Goal: Task Accomplishment & Management: Use online tool/utility

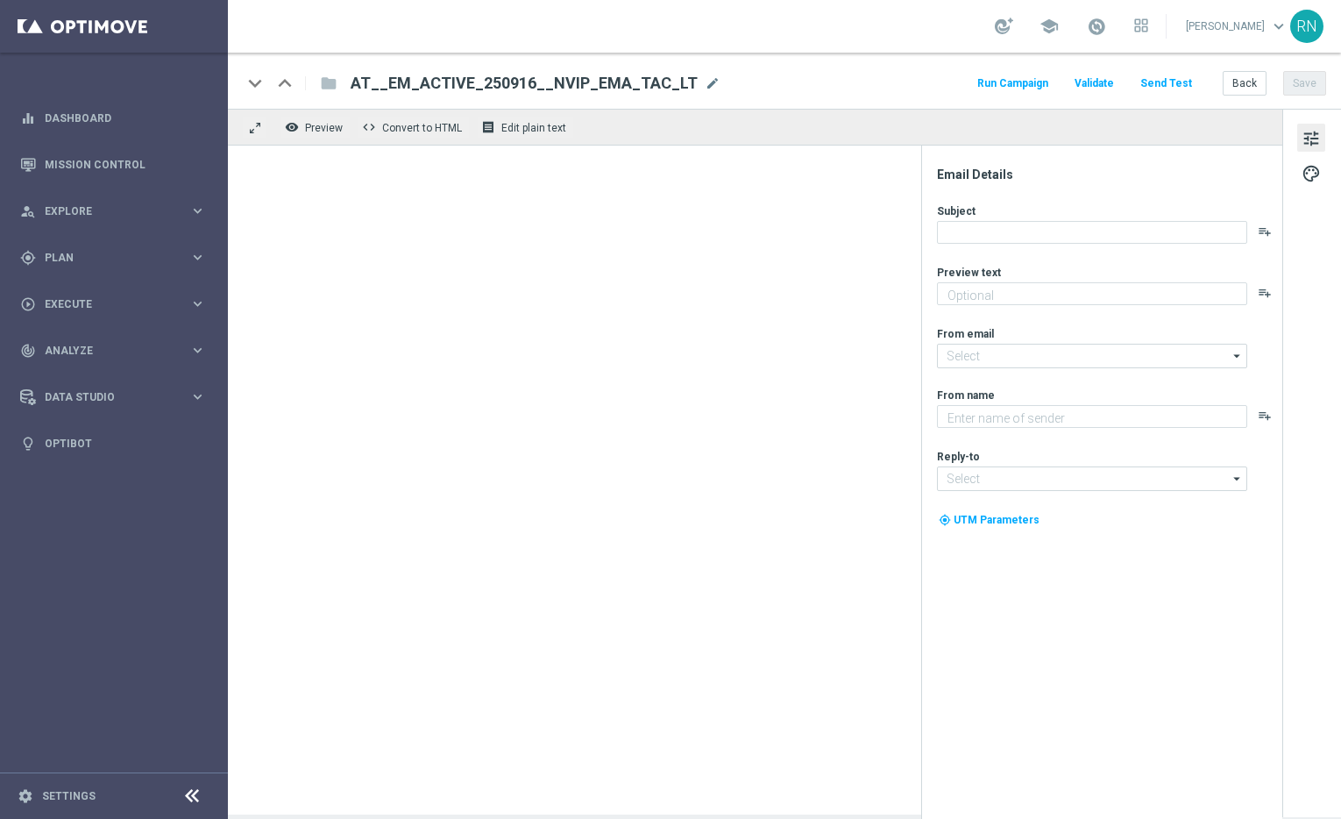
type textarea "Hol dir EuroJackpot GRATIS zu EuroMillionen."
type textarea "Lottoland"
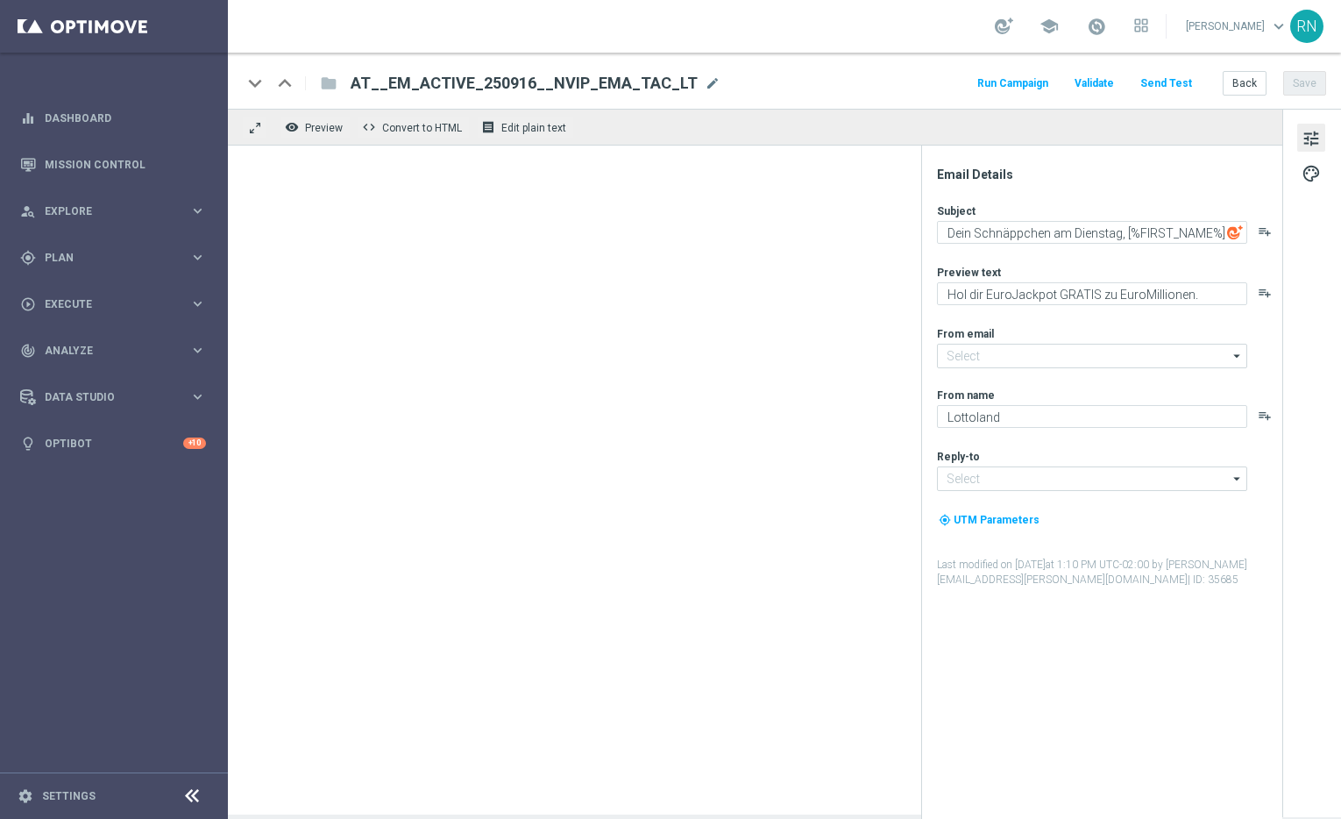
type input "[EMAIL_ADDRESS][DOMAIN_NAME]"
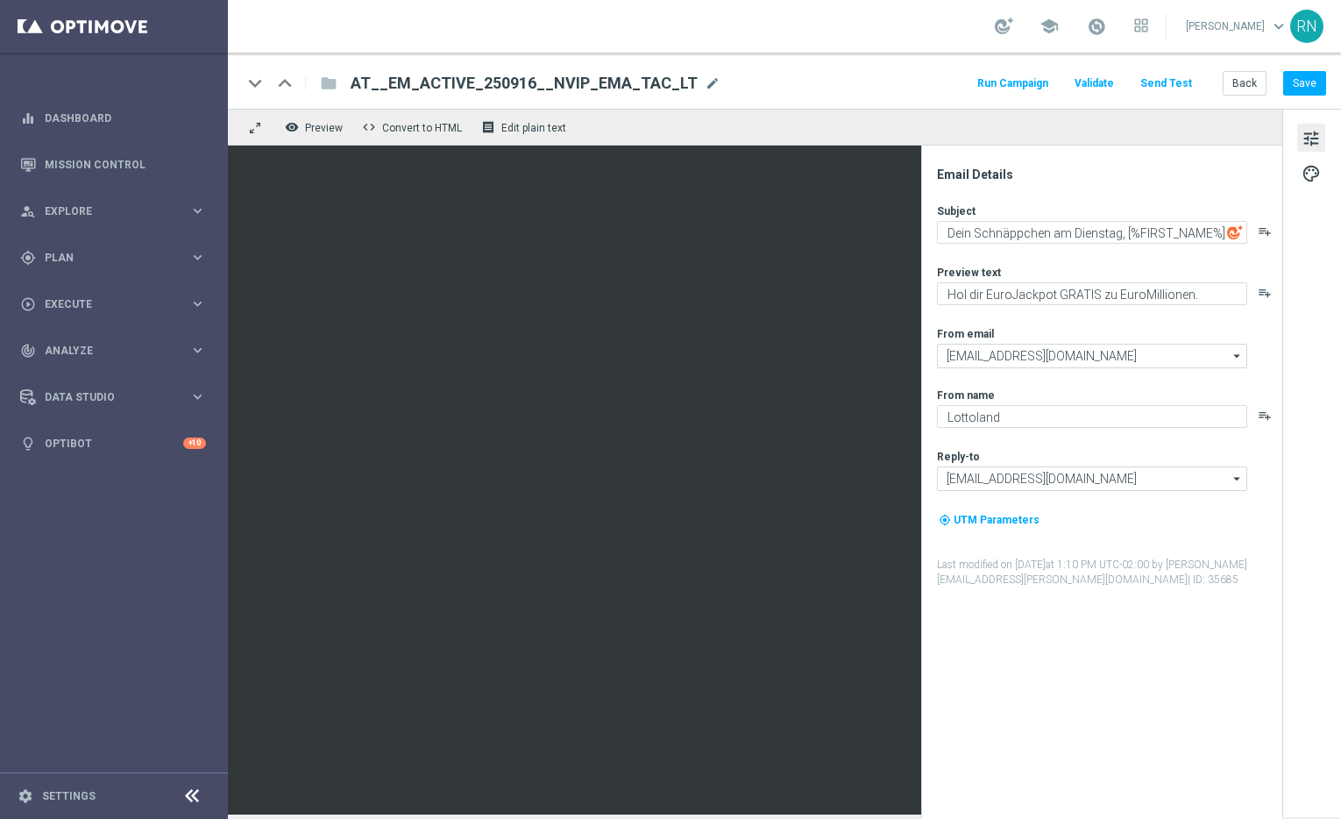
click at [1177, 81] on button "Send Test" at bounding box center [1166, 84] width 57 height 24
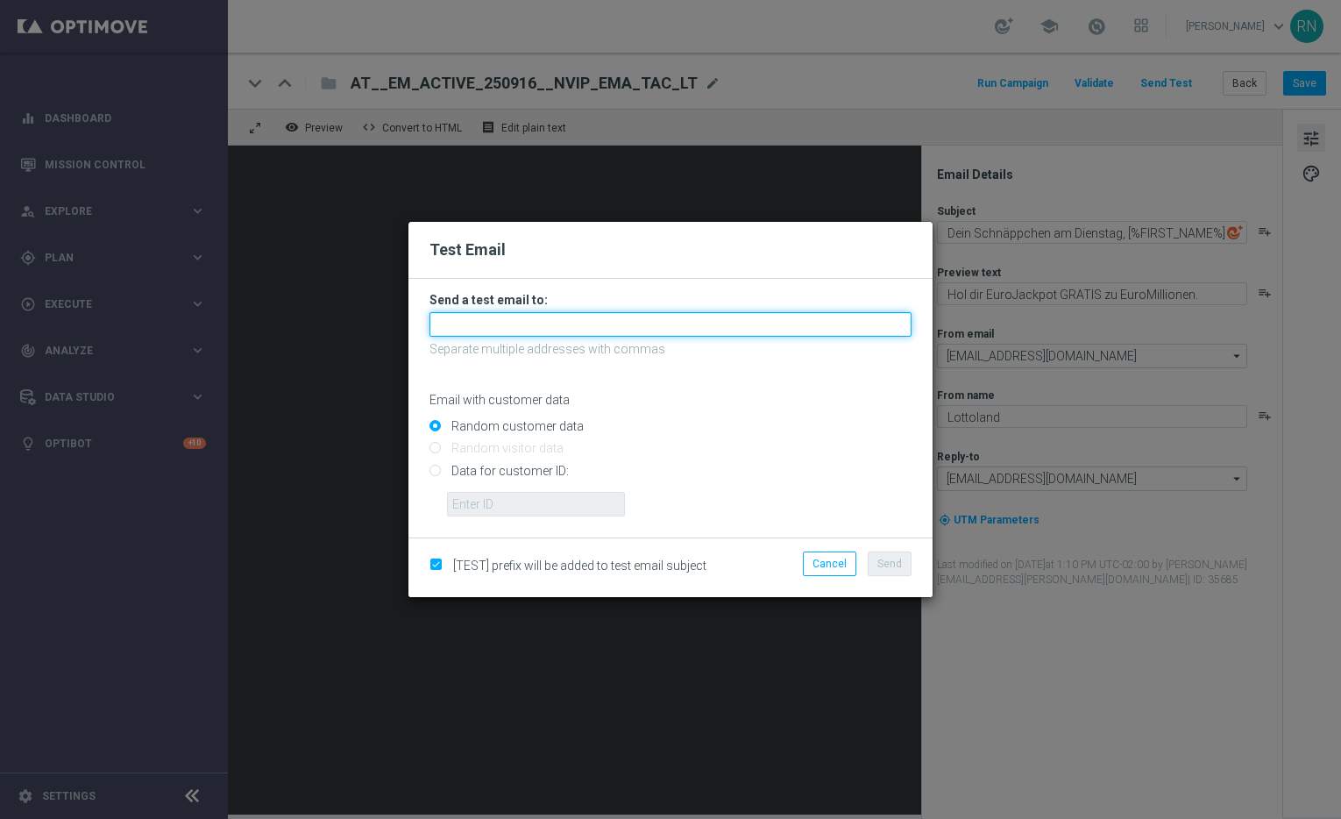
click at [501, 327] on input "text" at bounding box center [671, 324] width 482 height 25
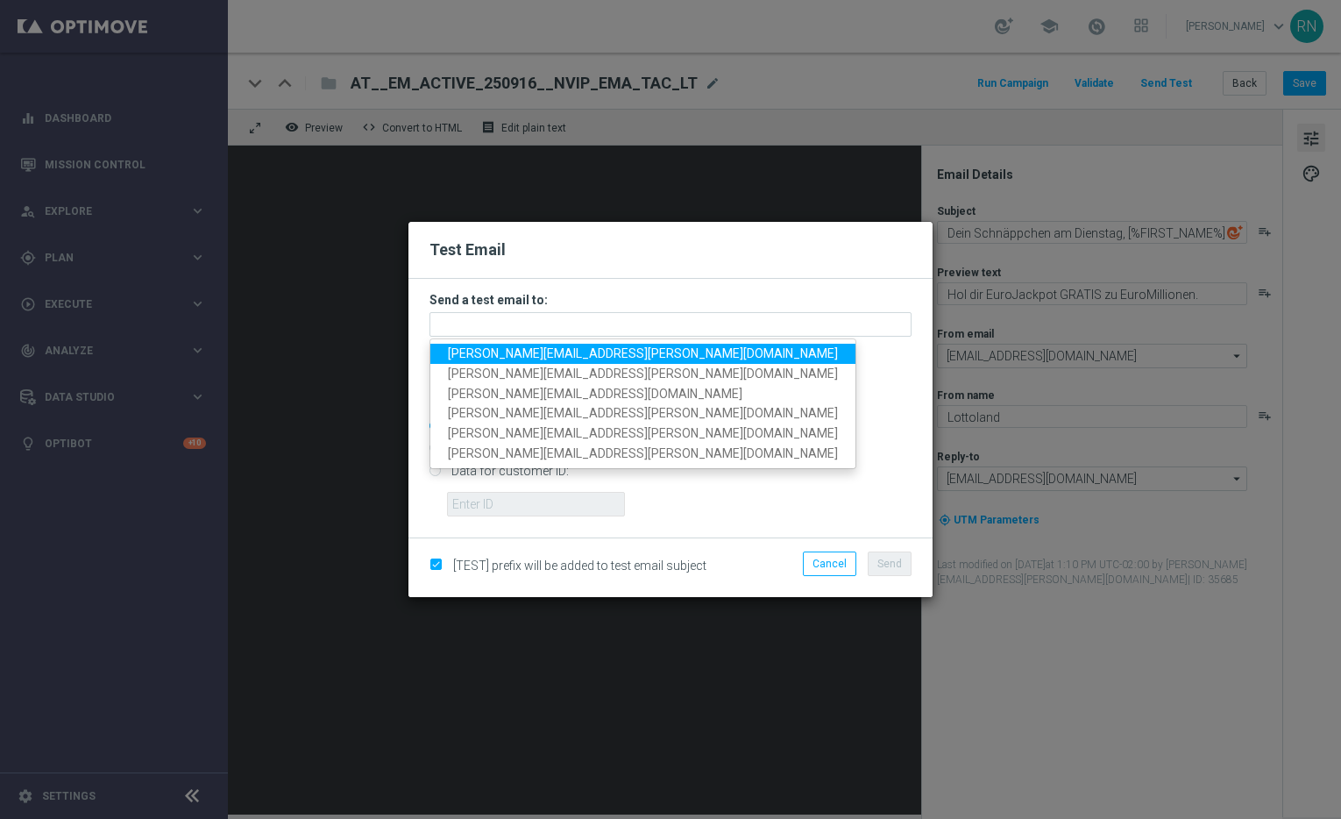
click at [523, 352] on span "[PERSON_NAME][EMAIL_ADDRESS][PERSON_NAME][DOMAIN_NAME]" at bounding box center [643, 353] width 390 height 14
type input "[PERSON_NAME][EMAIL_ADDRESS][PERSON_NAME][DOMAIN_NAME]"
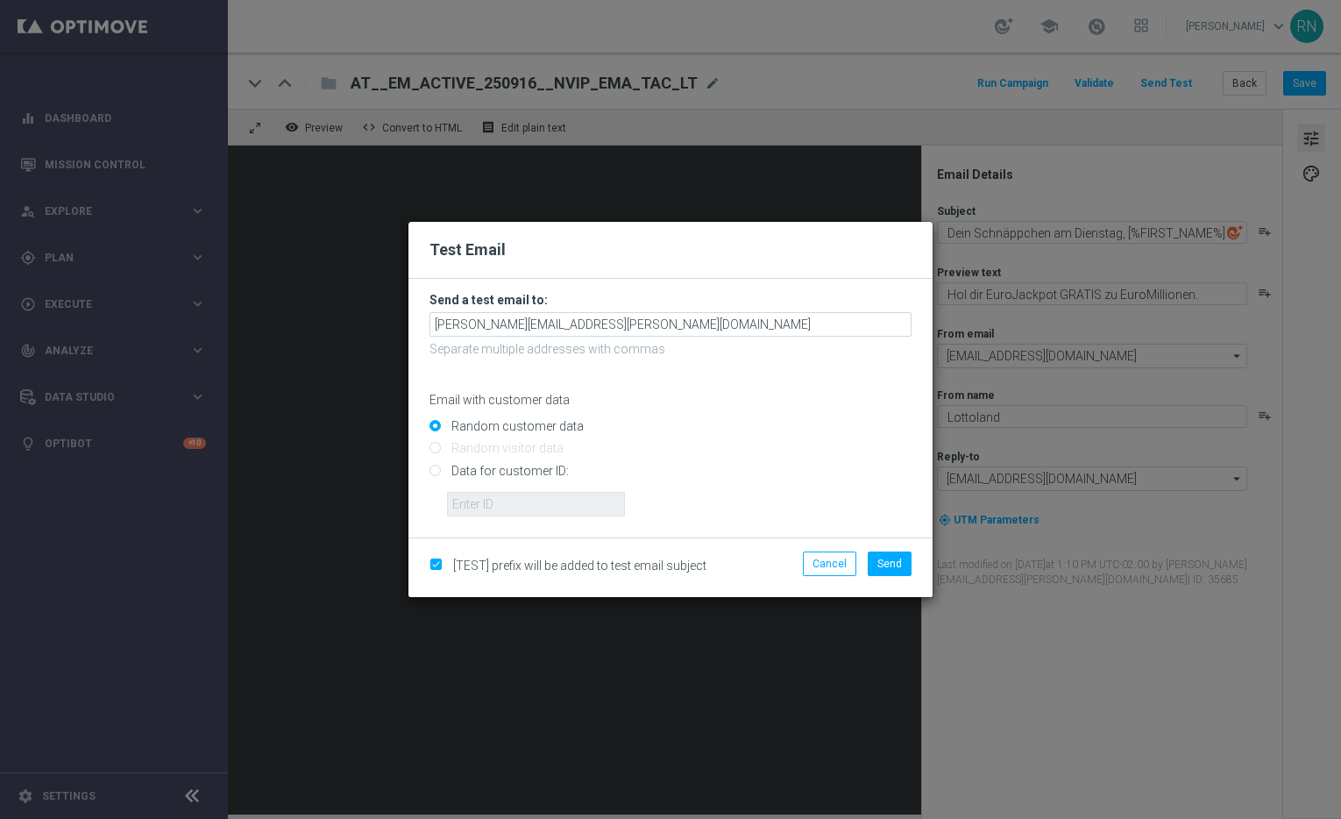
click at [493, 474] on input "Data for customer ID:" at bounding box center [671, 478] width 482 height 25
radio input "true"
click at [494, 505] on input "text" at bounding box center [536, 504] width 178 height 25
paste input "224105369"
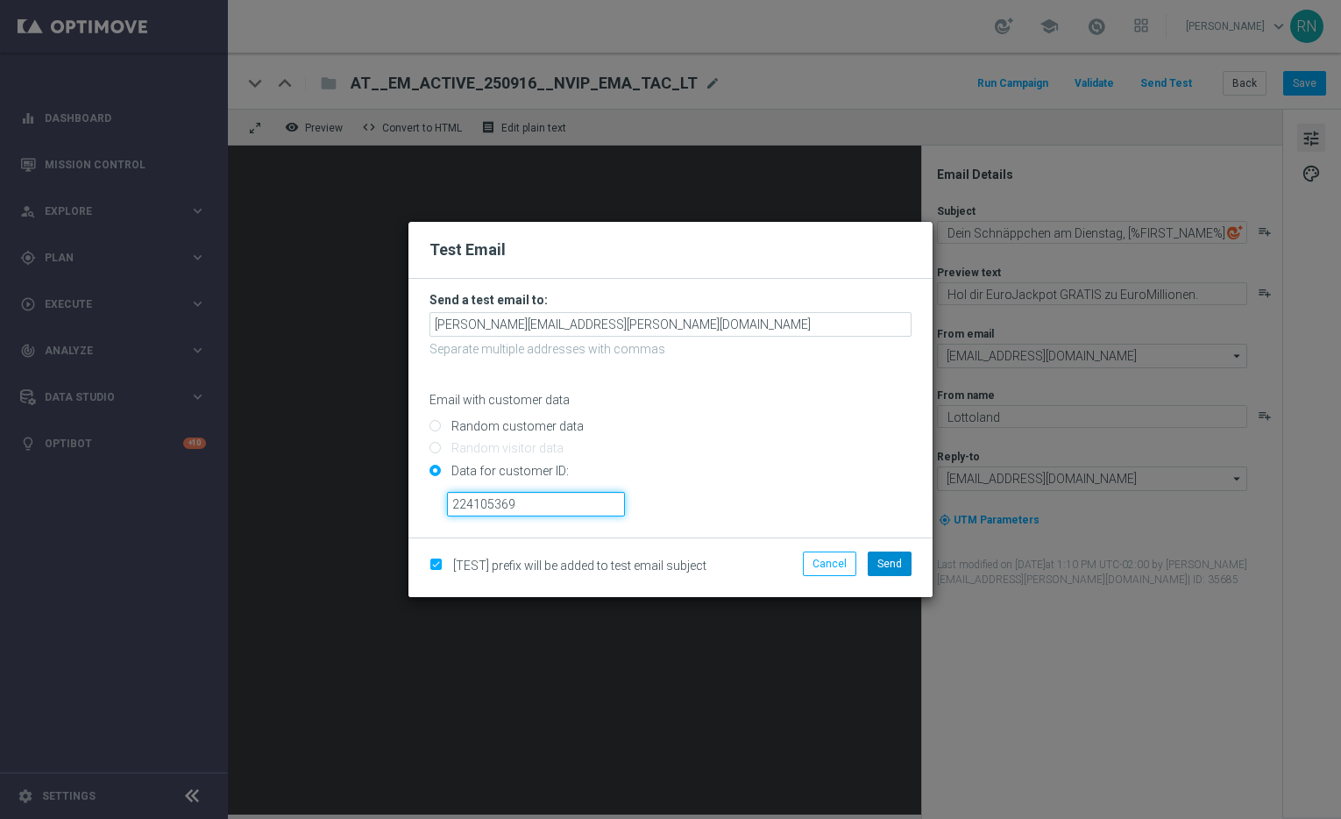
type input "224105369"
click at [903, 565] on button "Send" at bounding box center [890, 563] width 44 height 25
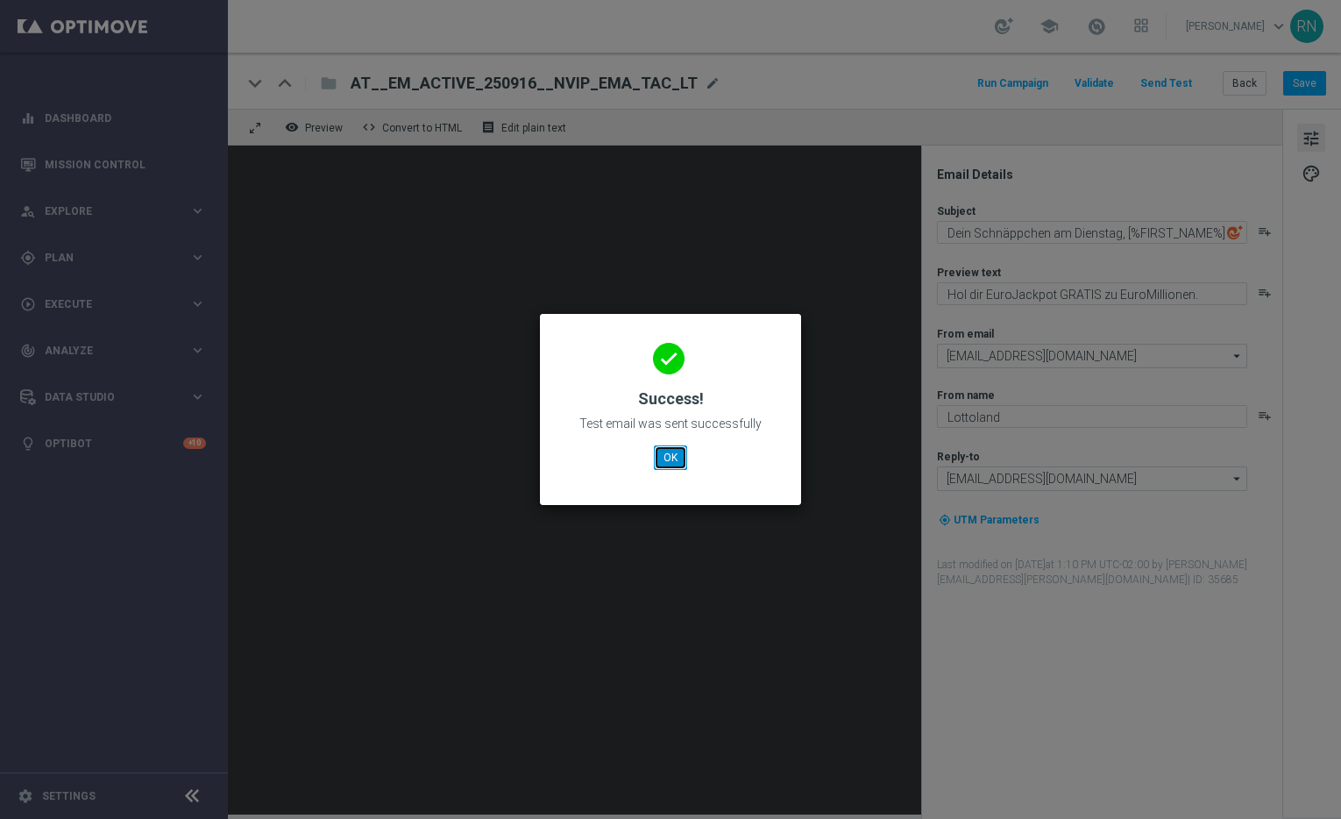
click at [676, 459] on button "OK" at bounding box center [670, 457] width 33 height 25
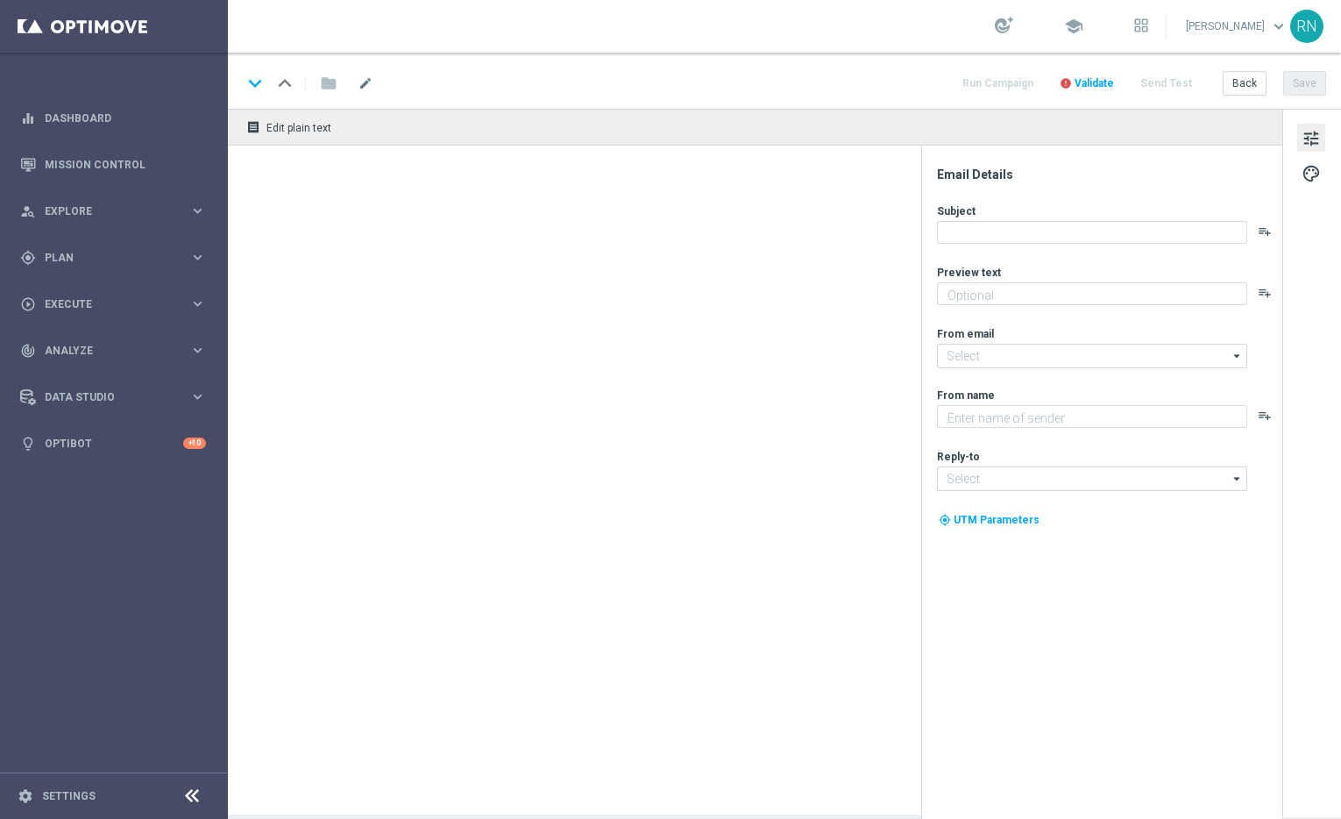
type textarea "Hol dir EuroJackpot GRATIS zu EuroMillionen."
type textarea "Lottoland"
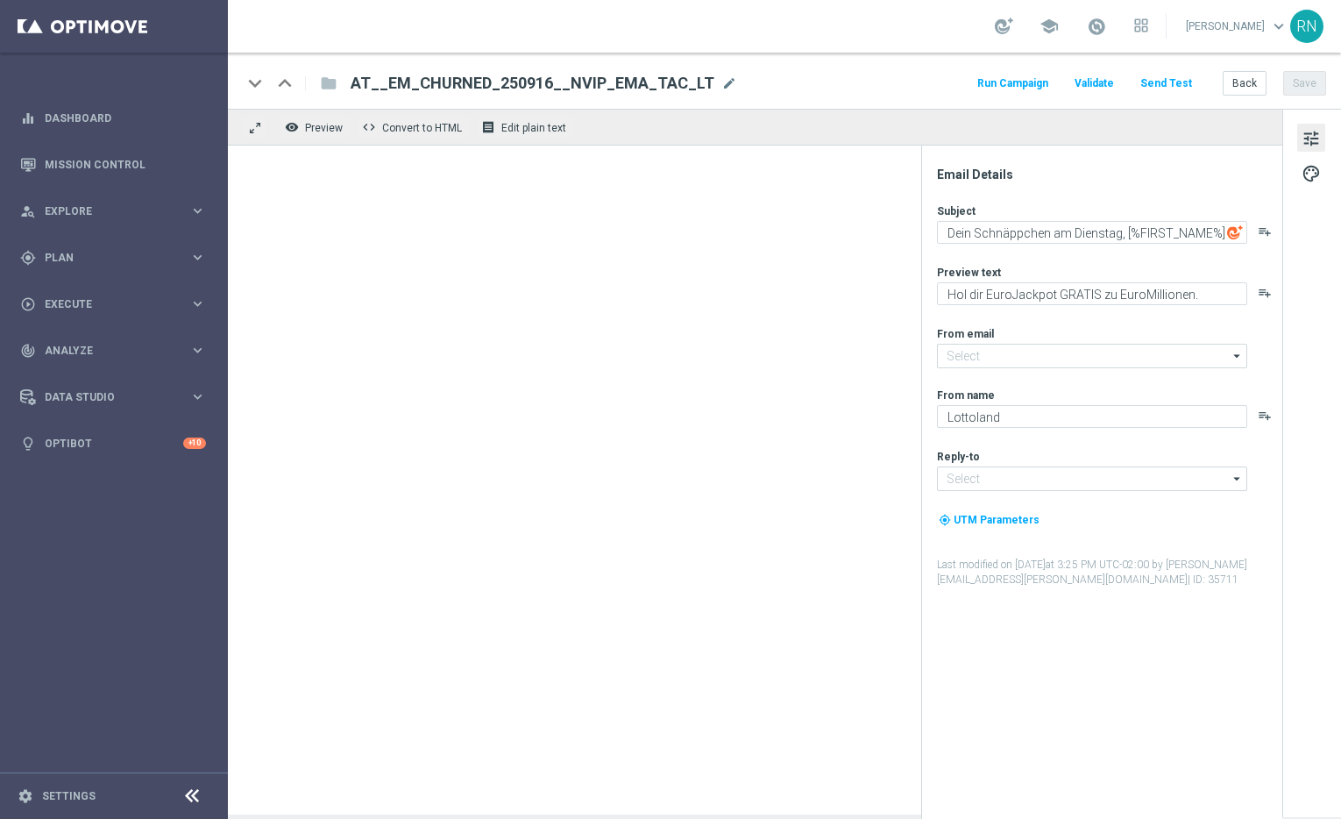
type input "[EMAIL_ADDRESS][DOMAIN_NAME]"
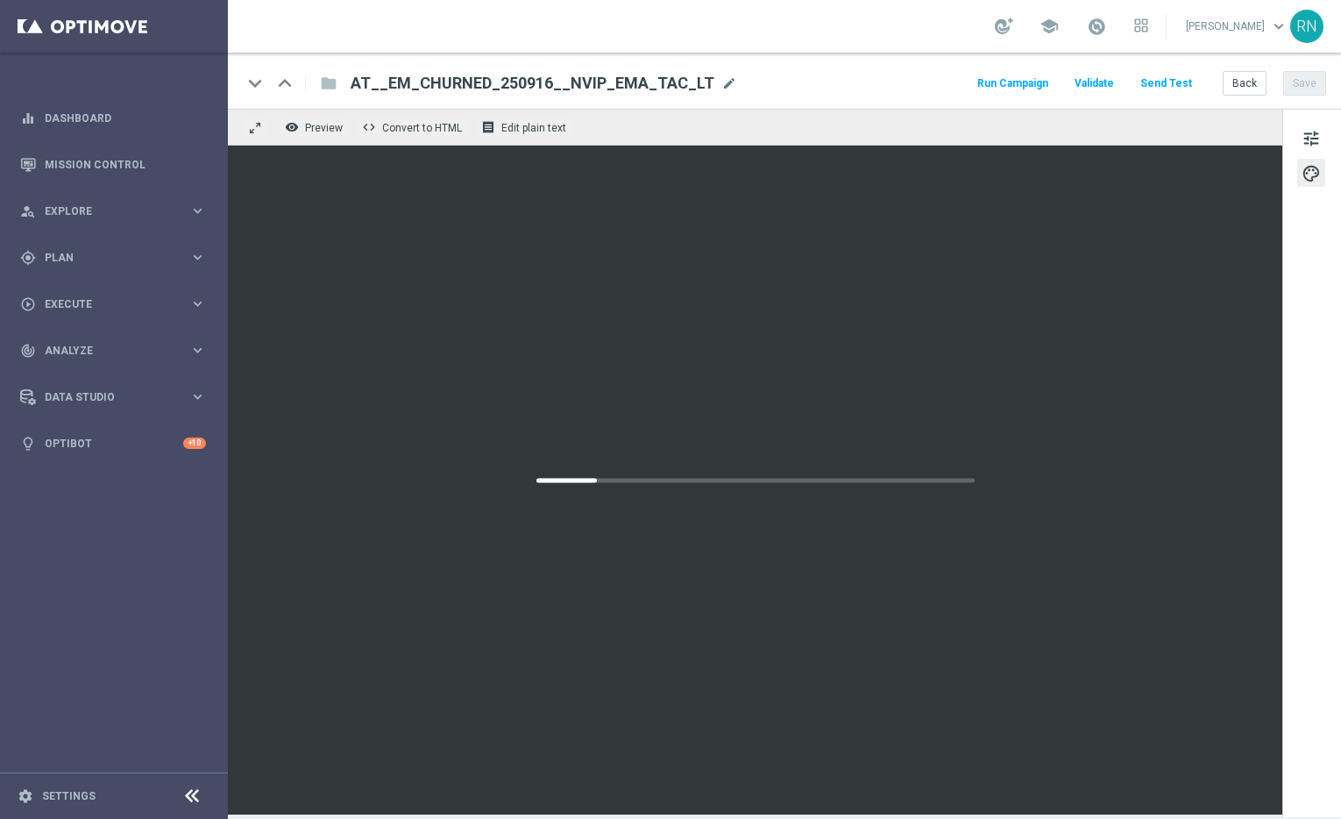
click at [1185, 79] on button "Send Test" at bounding box center [1166, 84] width 57 height 24
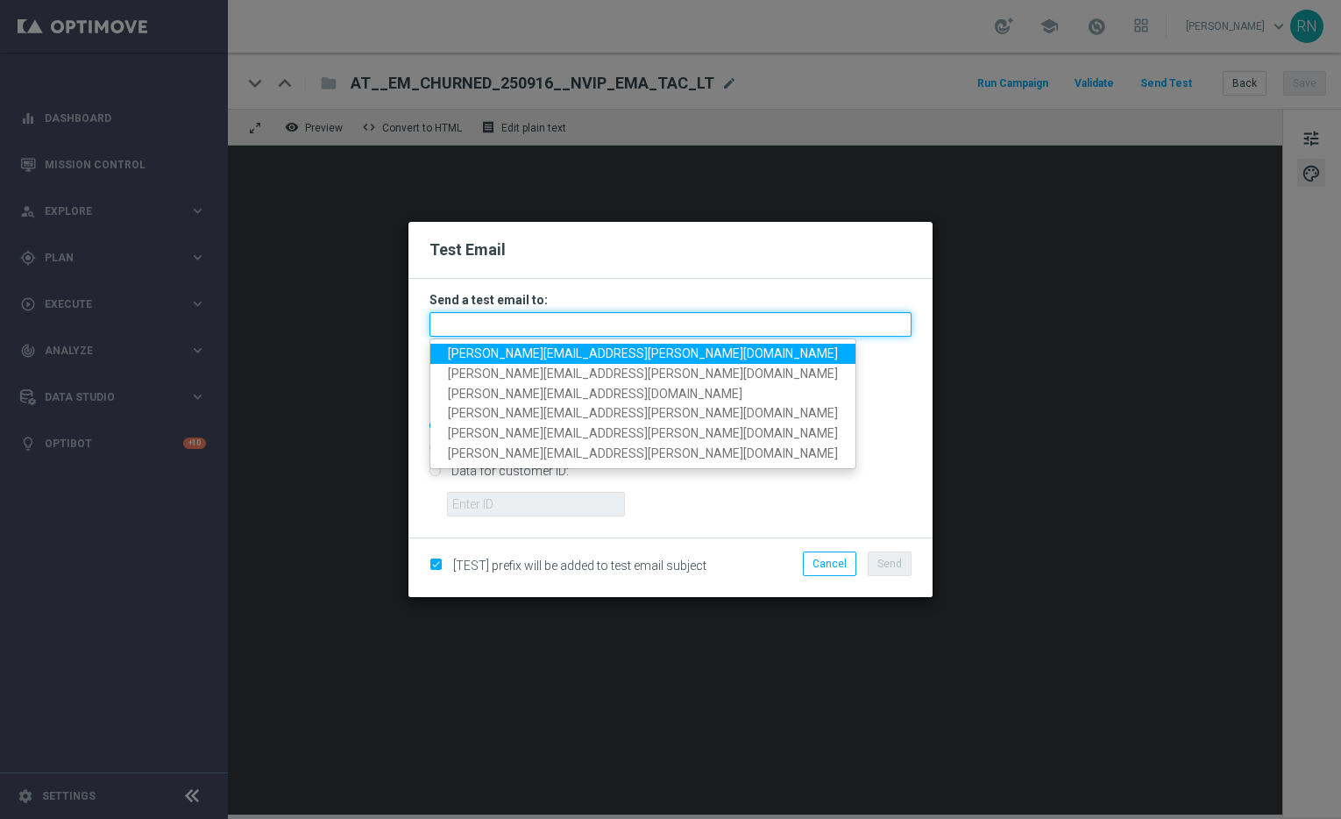
click at [508, 323] on input "text" at bounding box center [671, 324] width 482 height 25
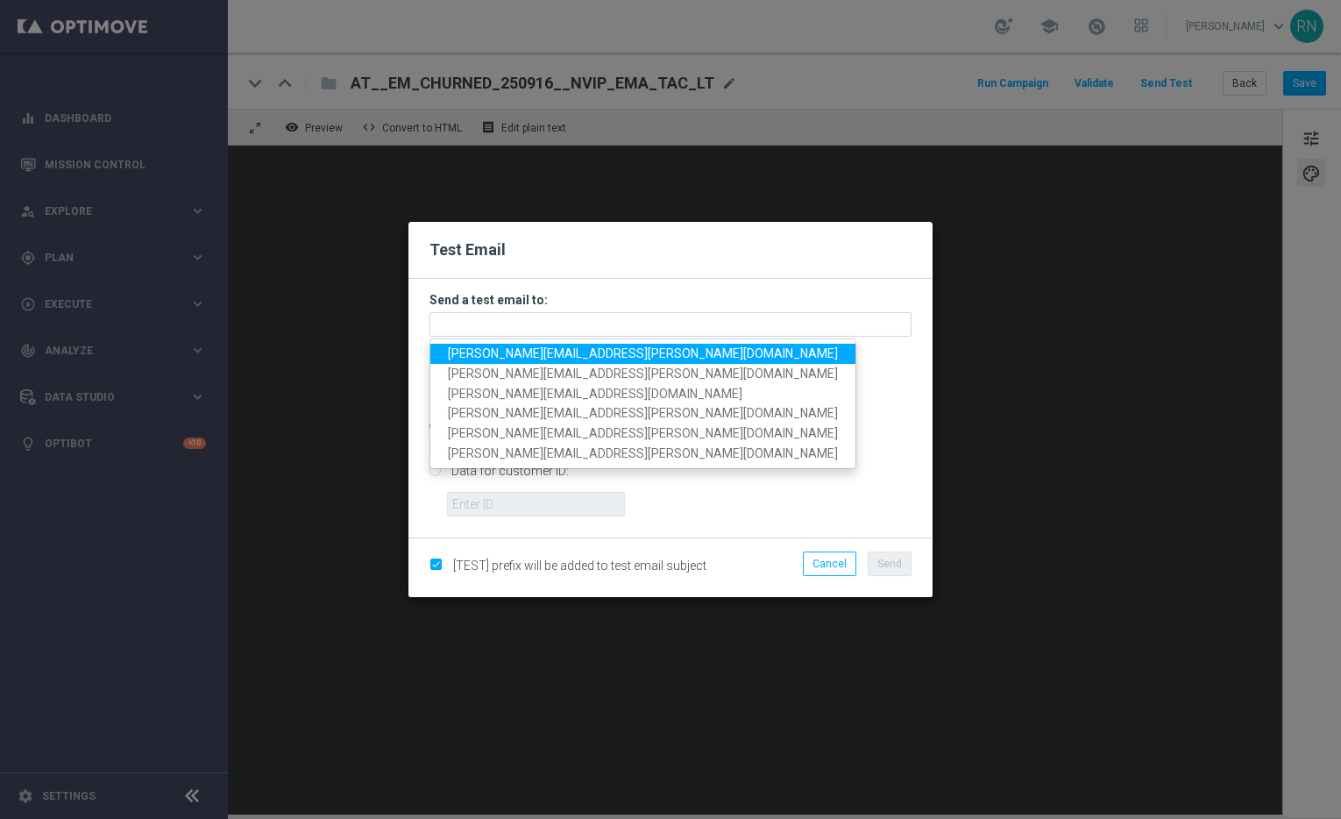
click at [536, 353] on span "[PERSON_NAME][EMAIL_ADDRESS][PERSON_NAME][DOMAIN_NAME]" at bounding box center [643, 353] width 390 height 14
type input "[PERSON_NAME][EMAIL_ADDRESS][PERSON_NAME][DOMAIN_NAME]"
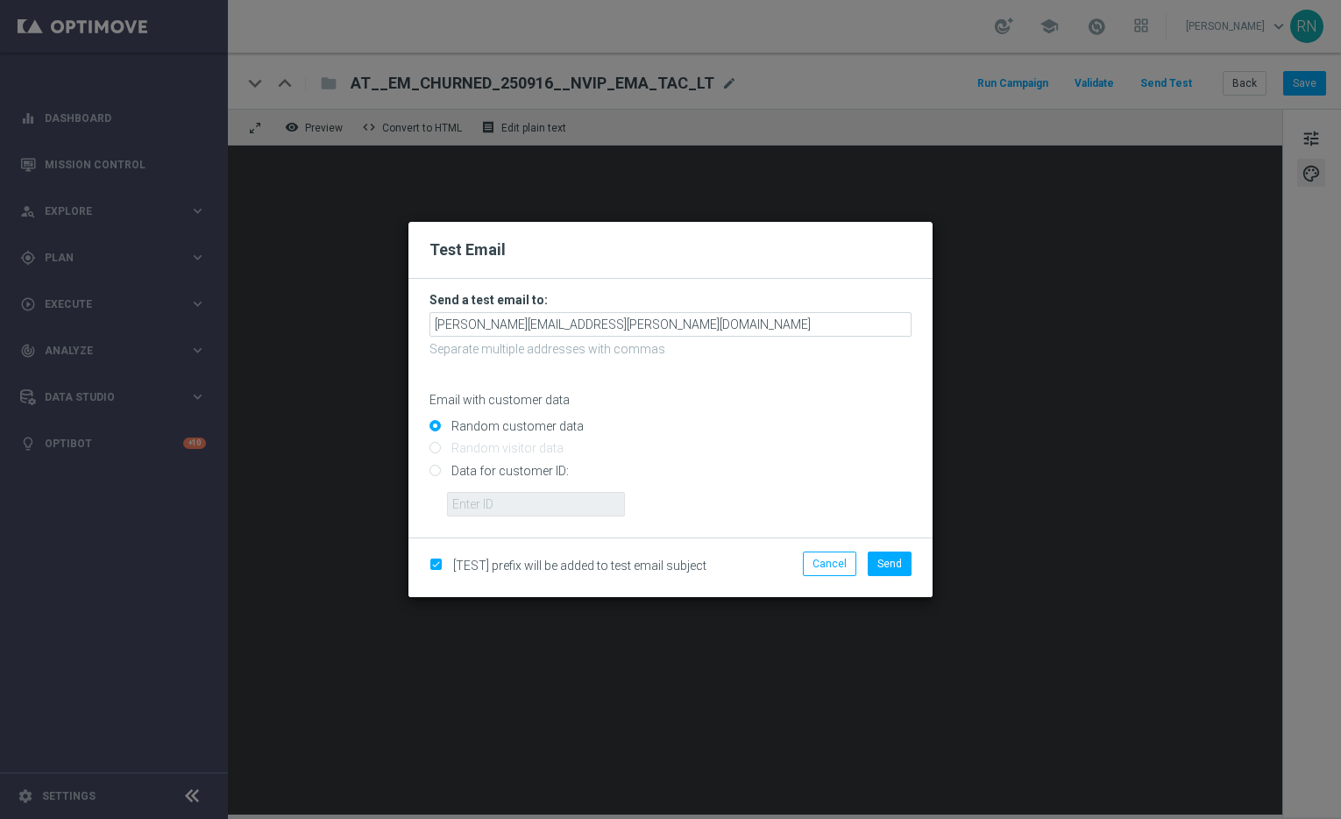
drag, startPoint x: 482, startPoint y: 473, endPoint x: 483, endPoint y: 482, distance: 9.7
click at [481, 473] on input "Data for customer ID:" at bounding box center [671, 478] width 482 height 25
radio input "true"
click at [494, 504] on input "text" at bounding box center [536, 504] width 178 height 25
click at [576, 510] on input "text" at bounding box center [536, 504] width 178 height 25
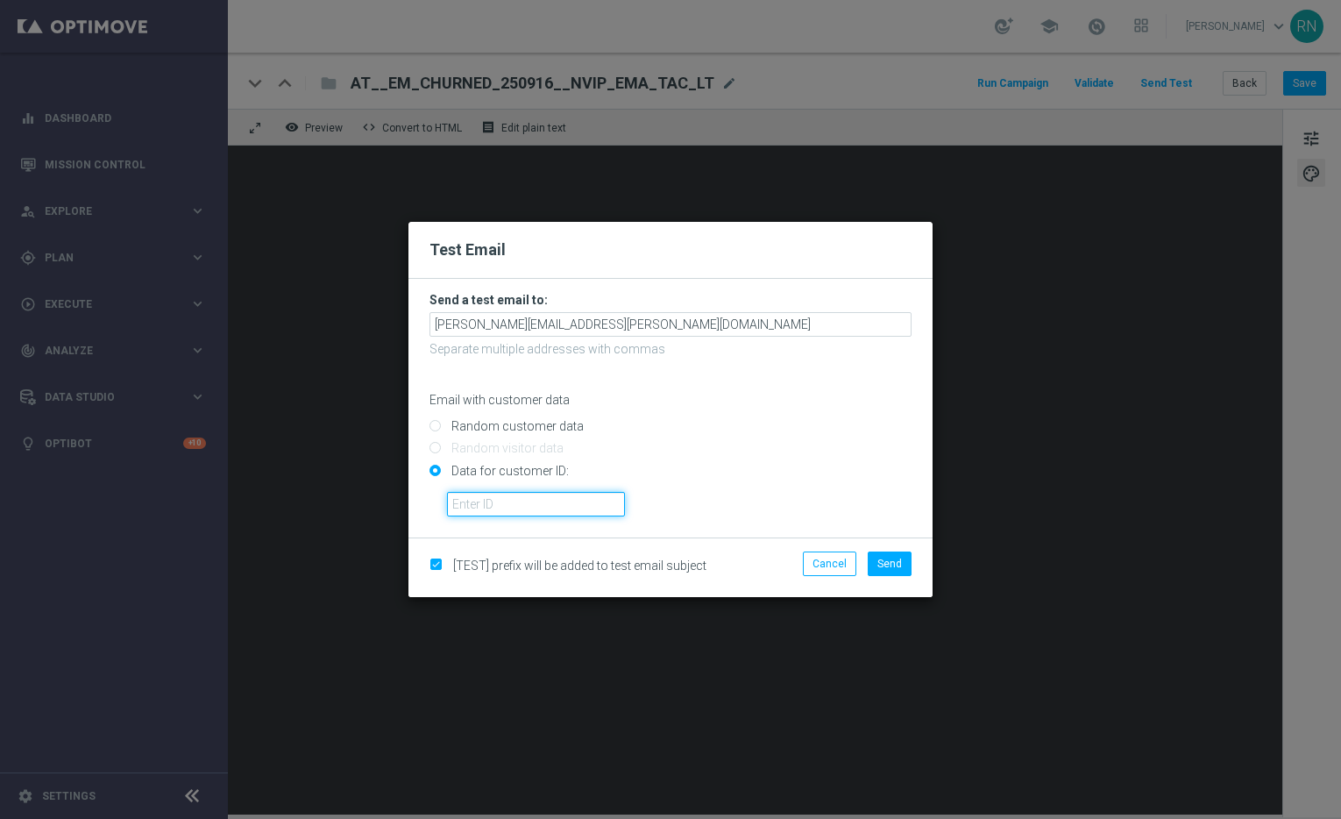
click at [576, 510] on input "text" at bounding box center [536, 504] width 178 height 25
paste input "224105369"
type input "224105369"
click at [903, 571] on button "Send" at bounding box center [890, 563] width 44 height 25
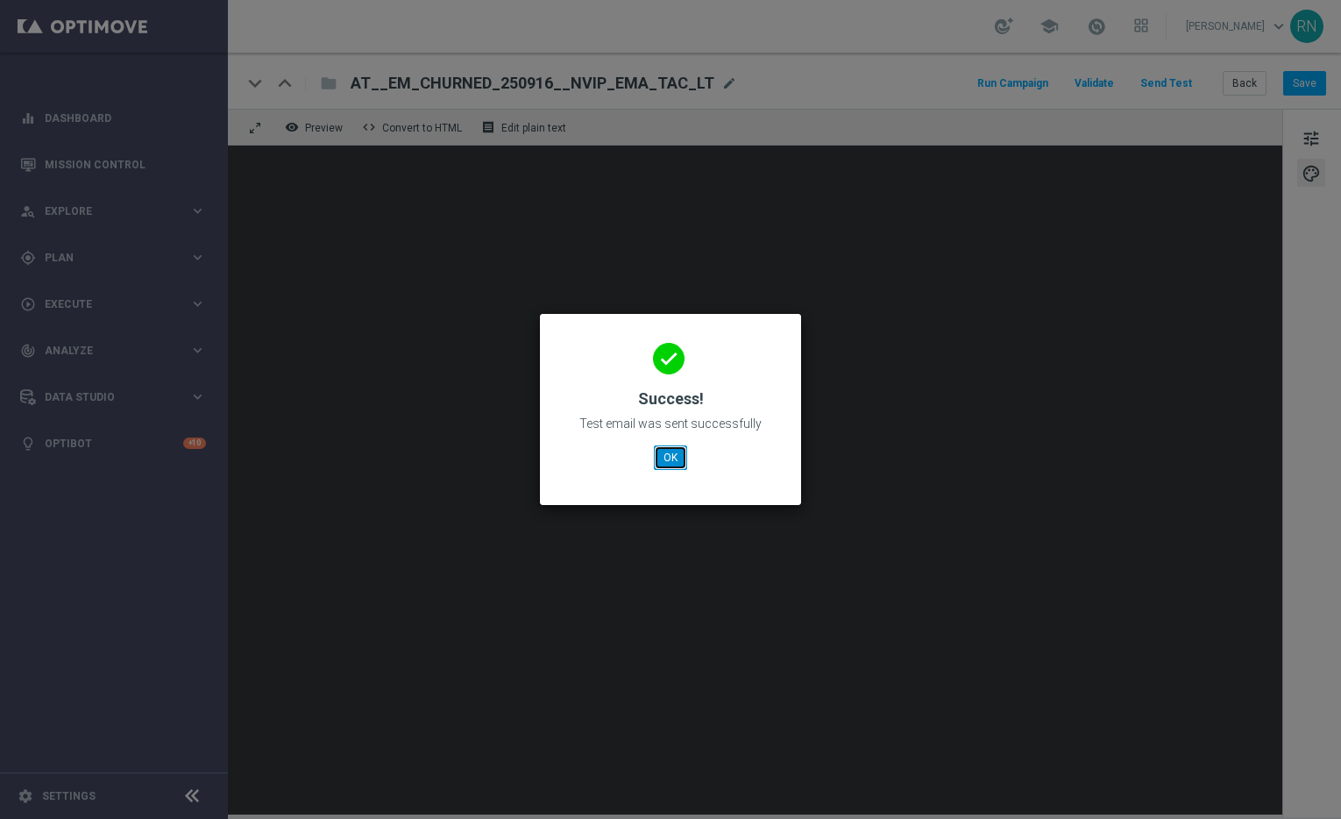
click at [672, 463] on button "OK" at bounding box center [670, 457] width 33 height 25
